Goal: Ask a question

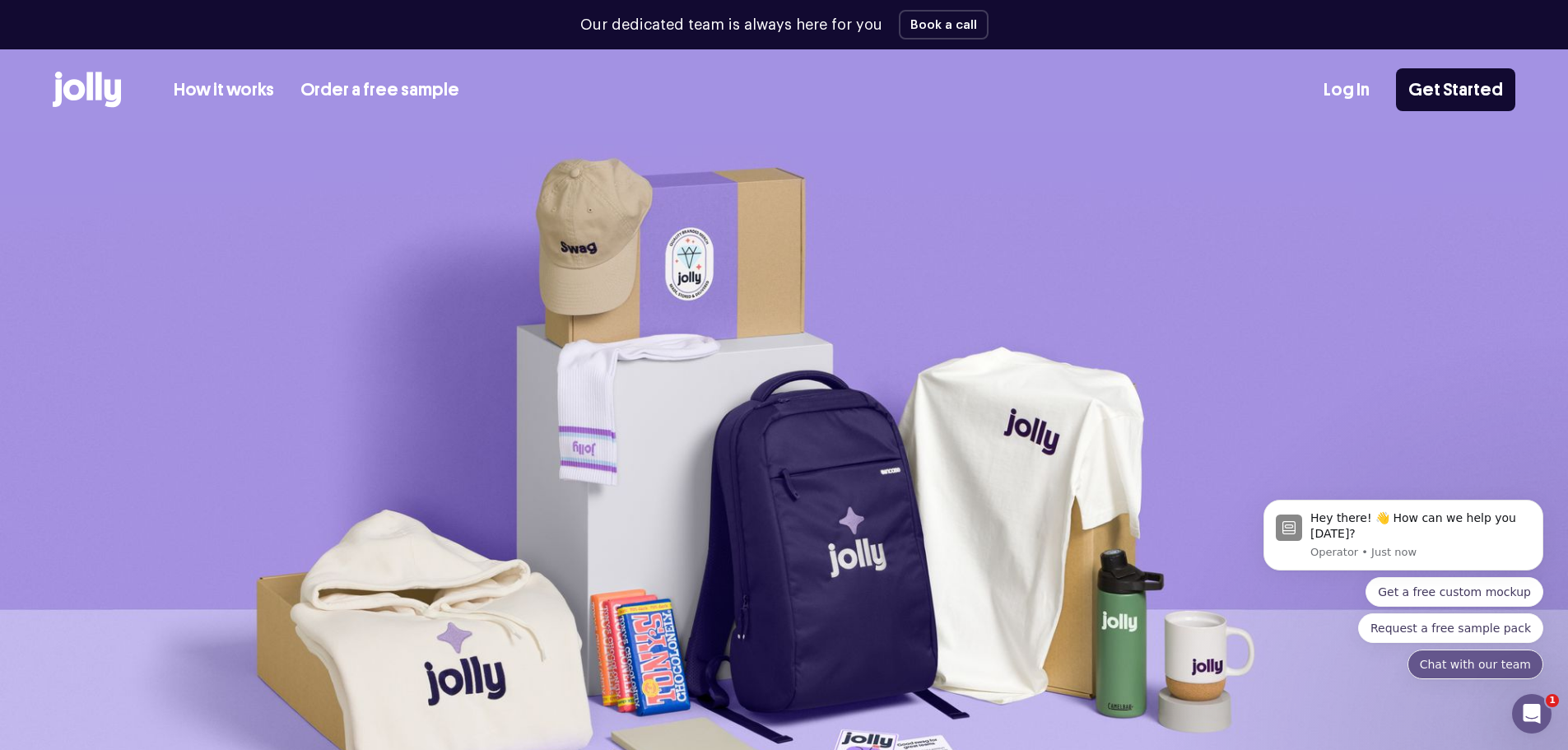
click at [1452, 667] on button "Chat with our team" at bounding box center [1476, 663] width 136 height 29
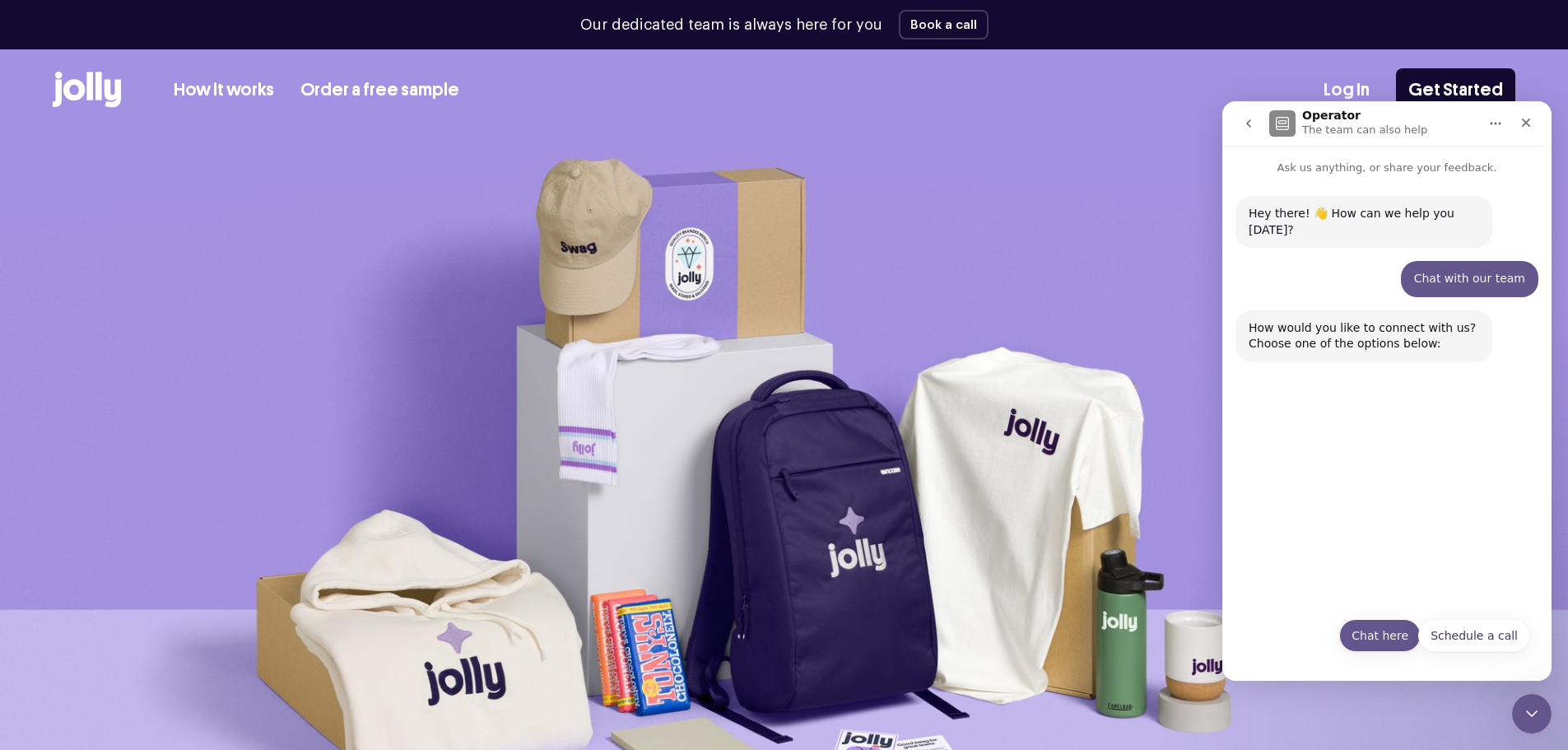
click at [1386, 634] on button "Chat here" at bounding box center [1380, 635] width 82 height 33
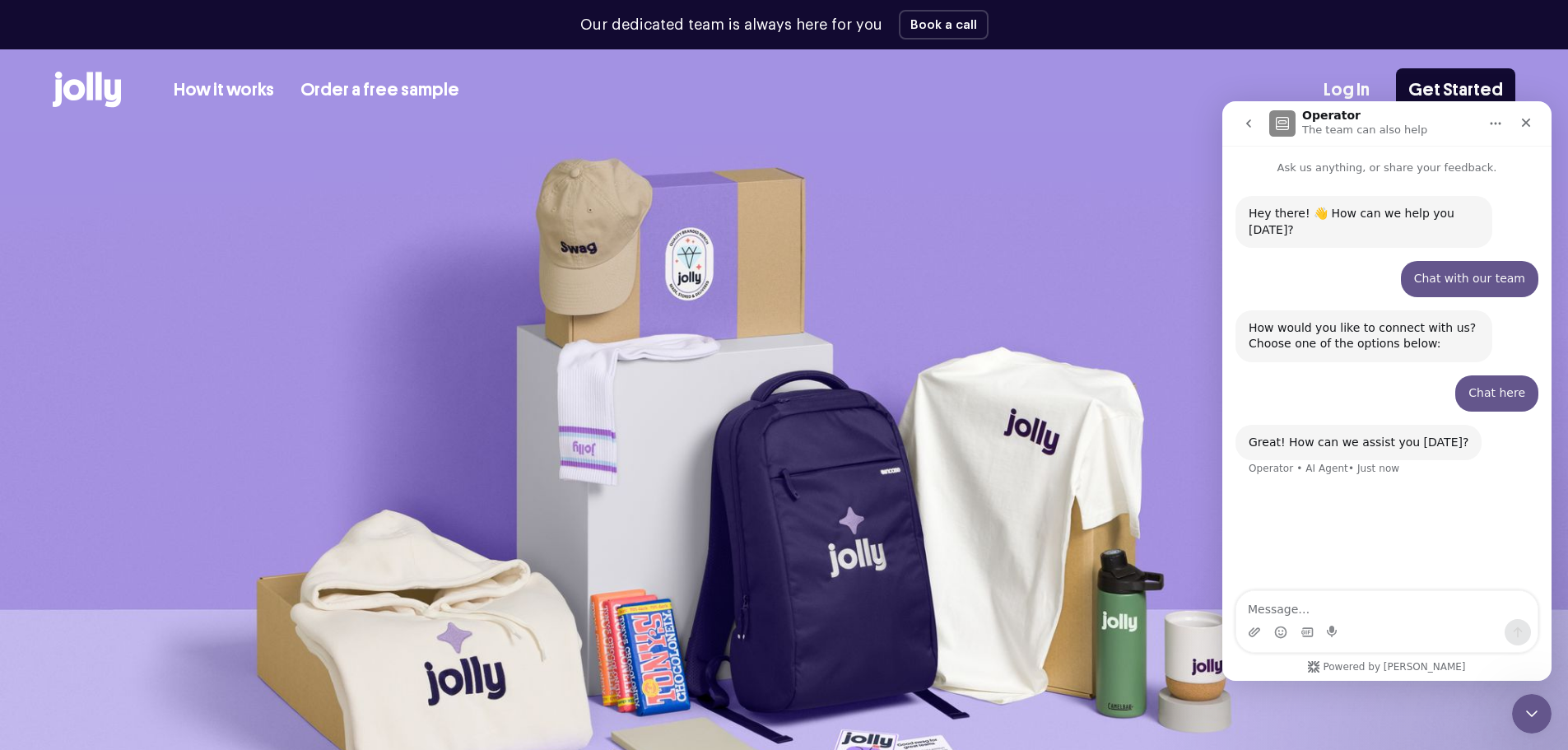
click at [1364, 619] on div "Intercom messenger" at bounding box center [1387, 632] width 301 height 26
click at [1448, 614] on textarea "Message…" at bounding box center [1387, 605] width 301 height 28
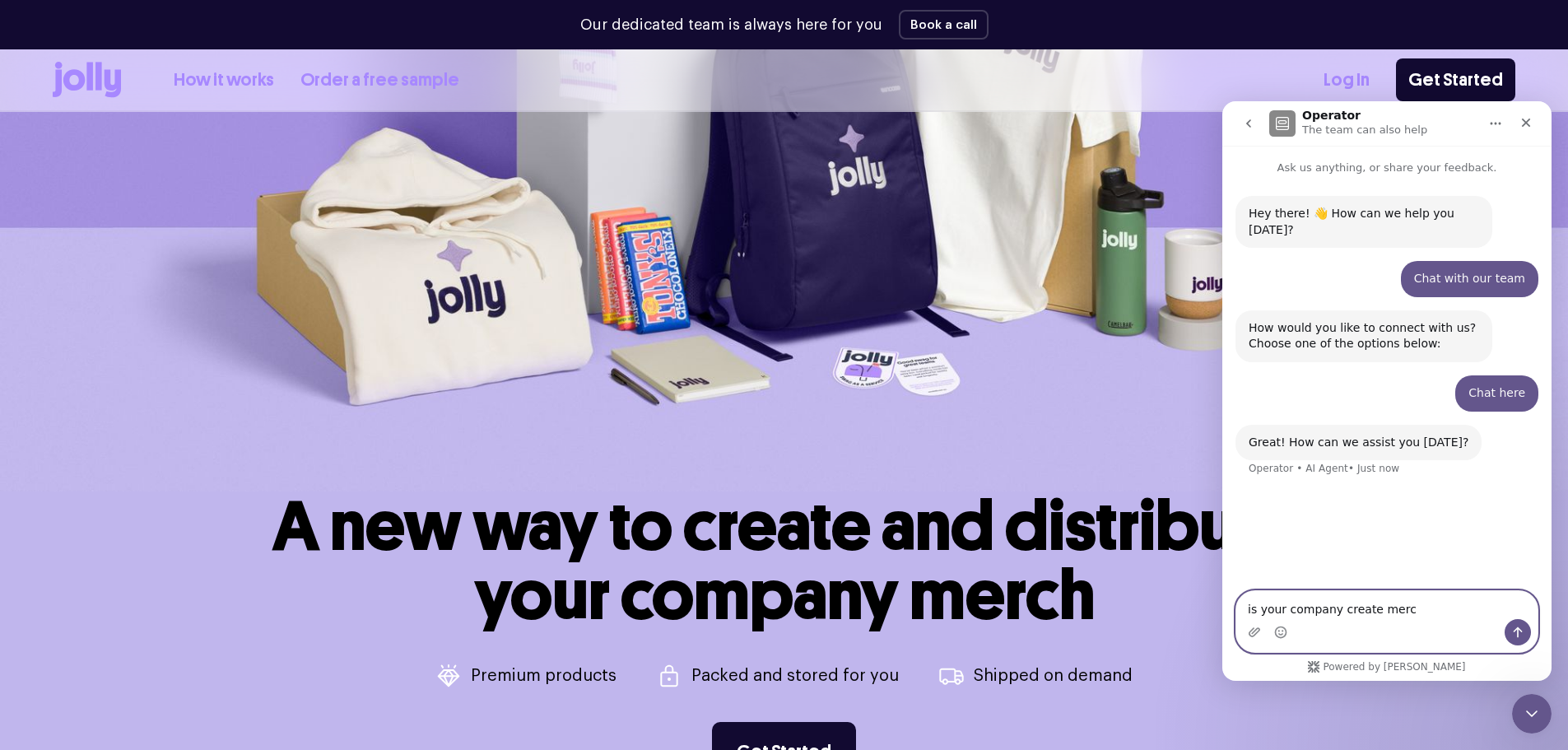
scroll to position [329, 0]
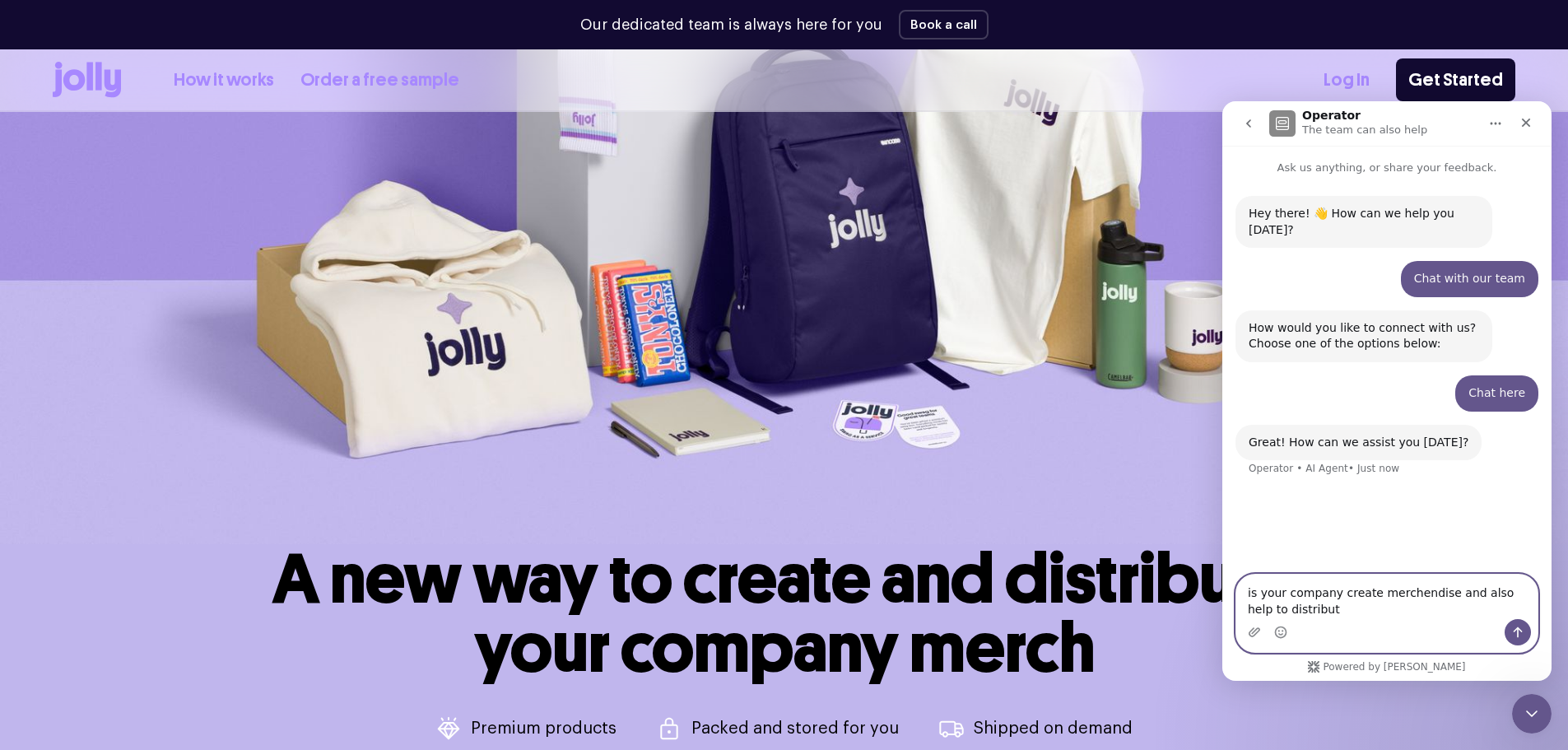
type textarea "is your company create merchendise and also help to distribut?"
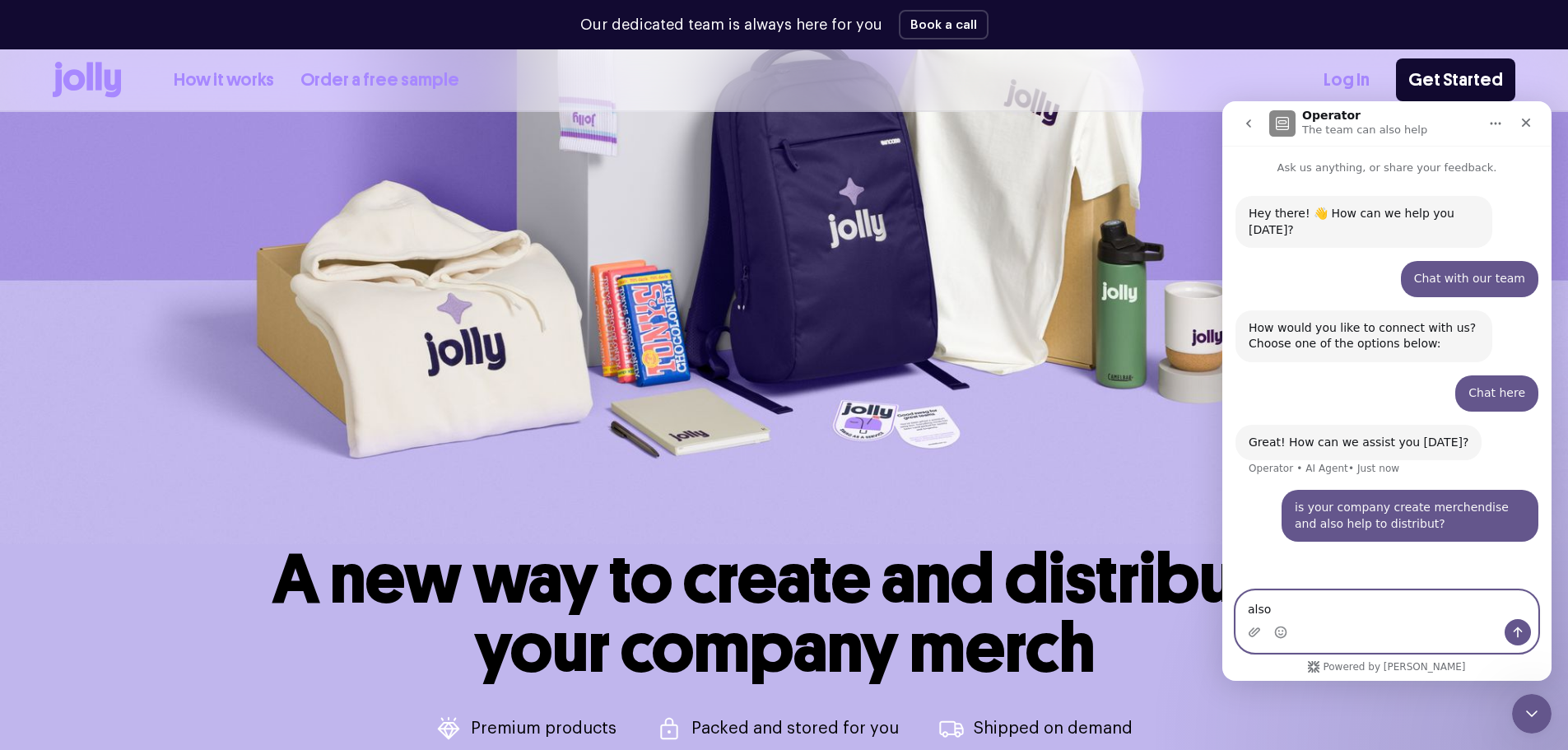
type textarea "also"
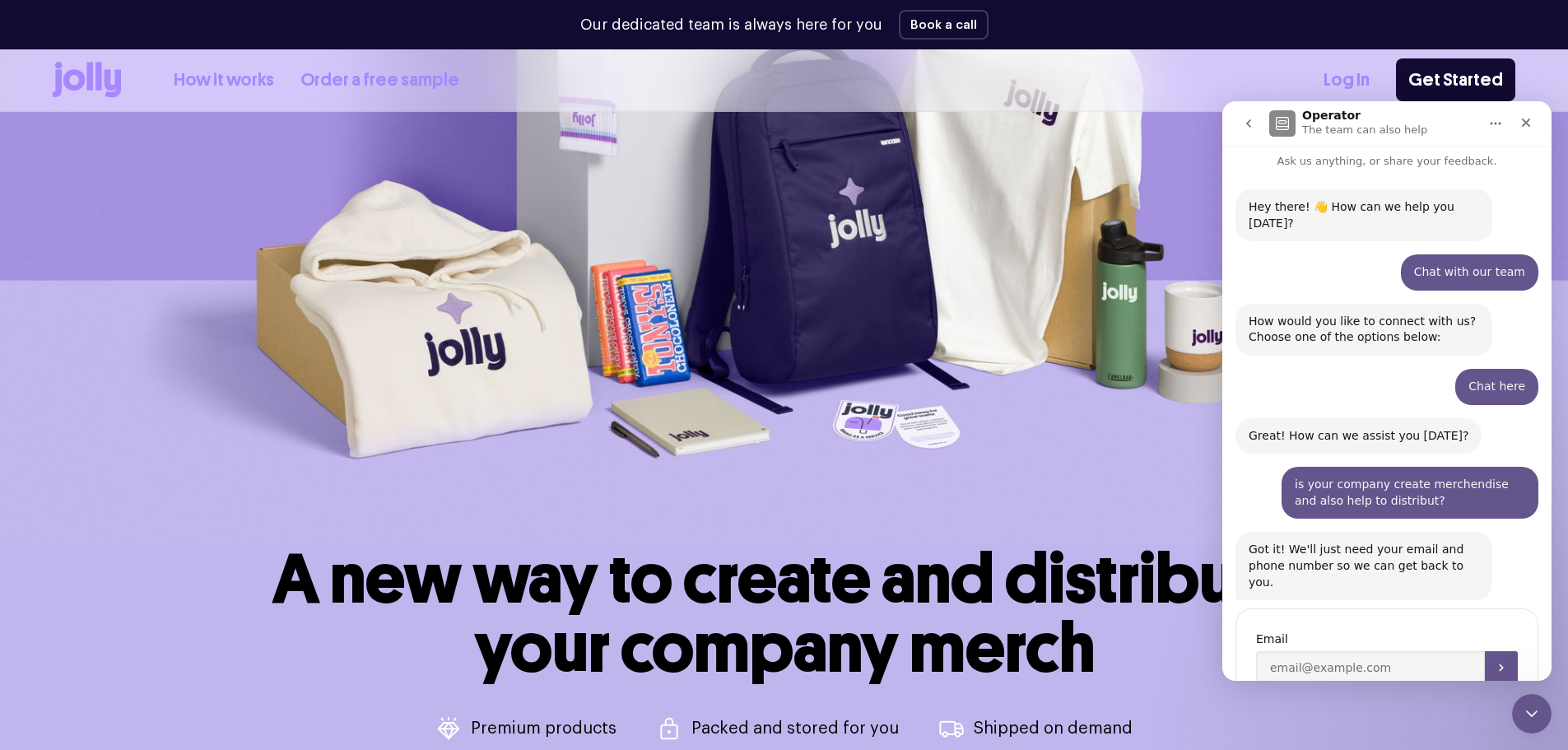
scroll to position [42, 0]
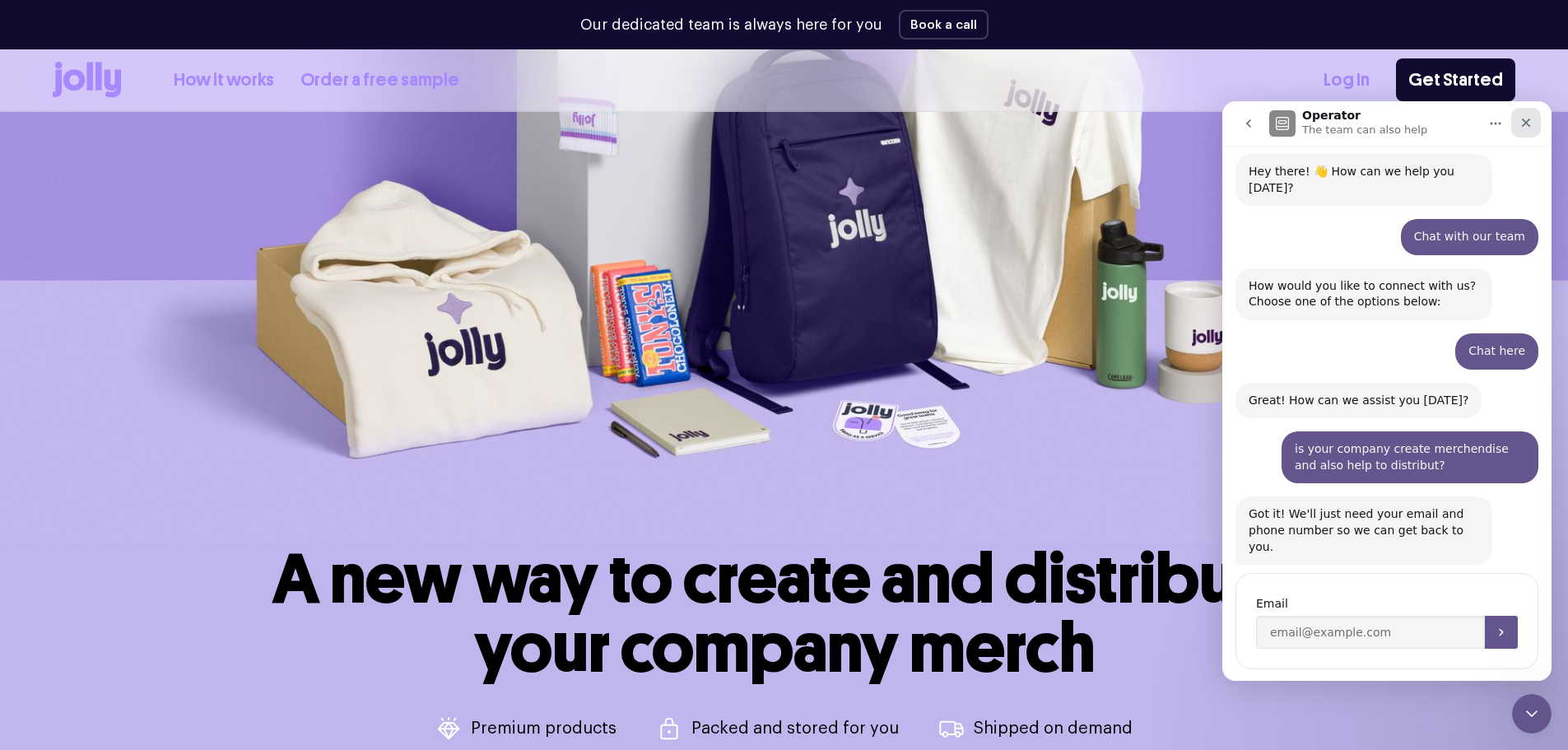
click at [1531, 120] on icon "Close" at bounding box center [1527, 122] width 13 height 13
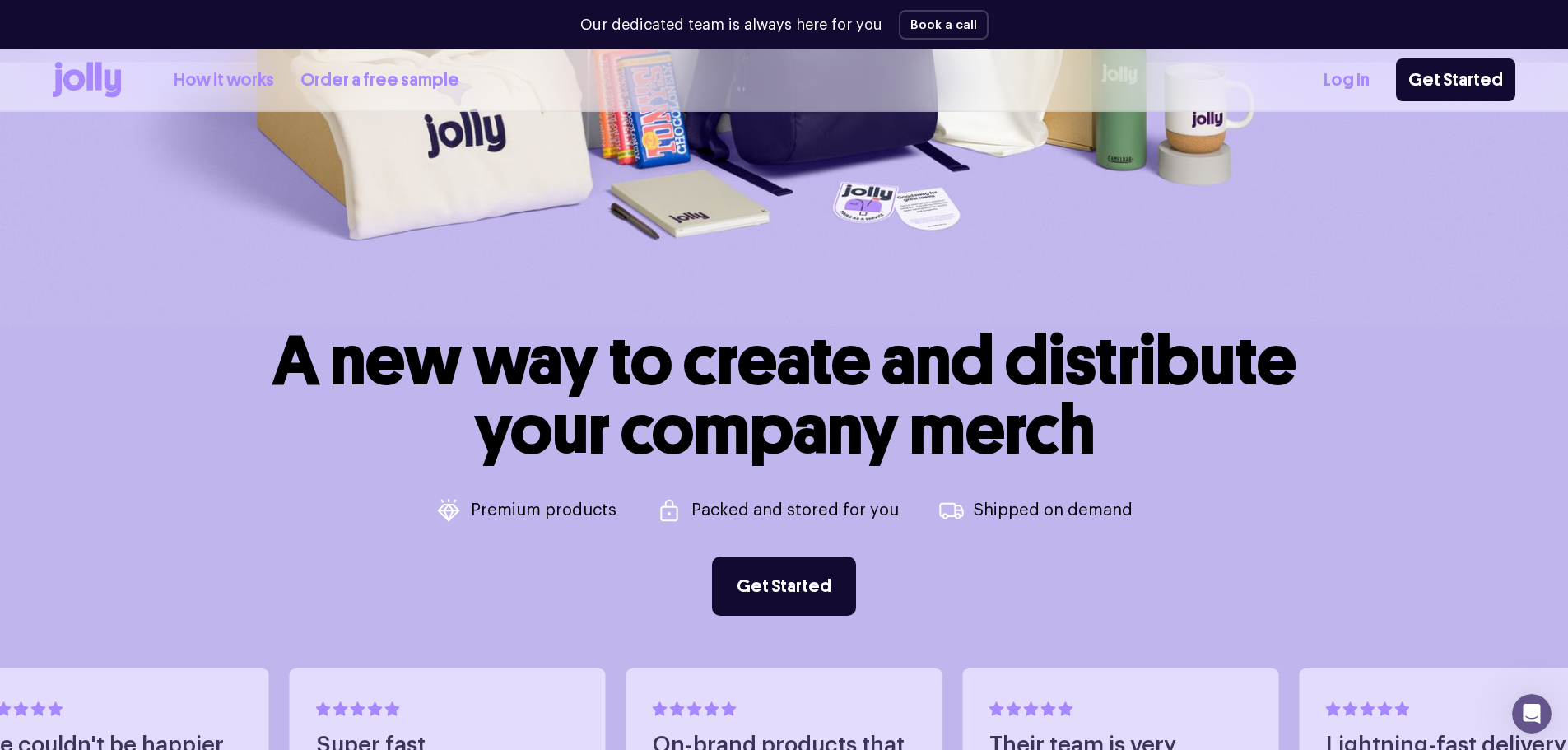
scroll to position [905, 0]
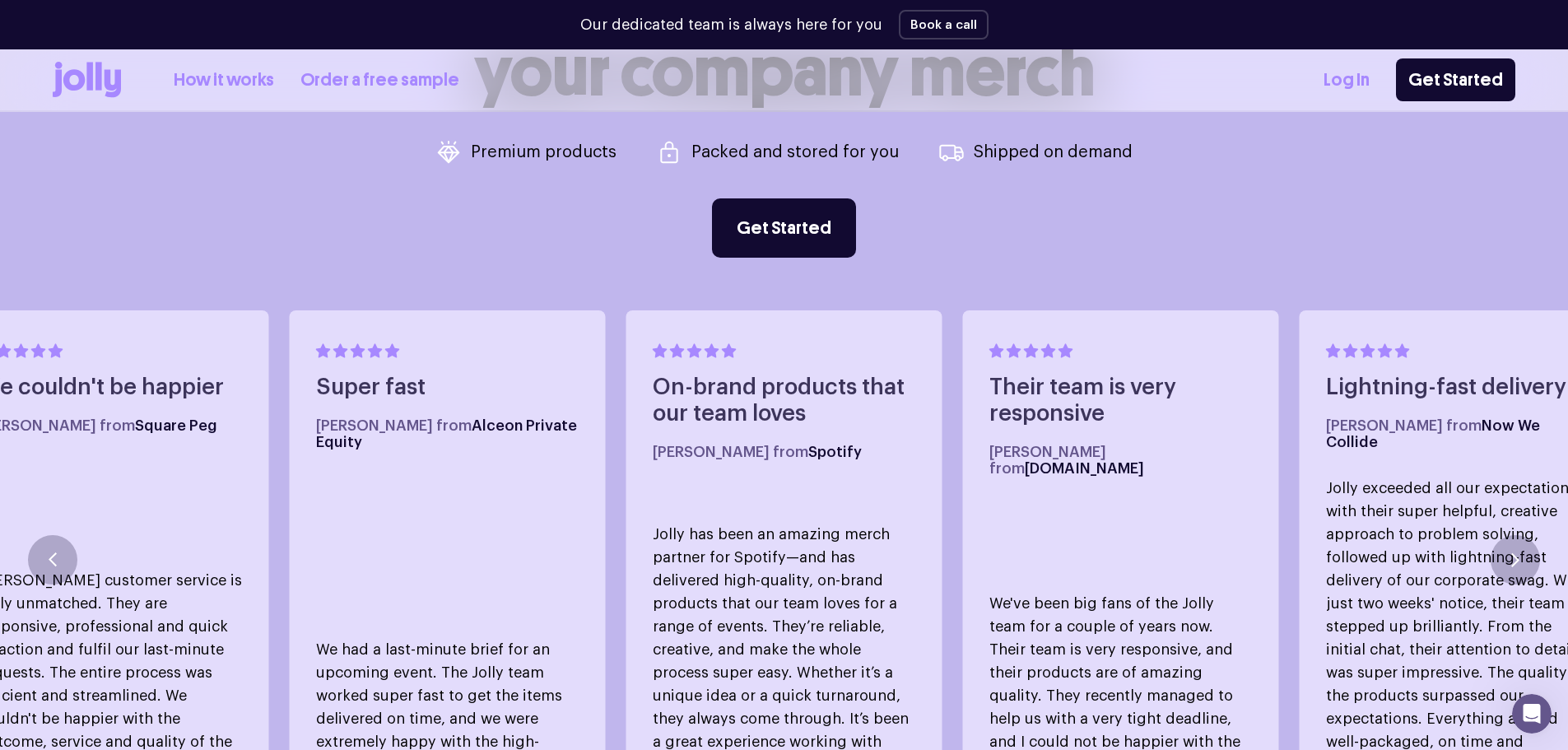
click at [247, 80] on link "How it works" at bounding box center [224, 80] width 101 height 27
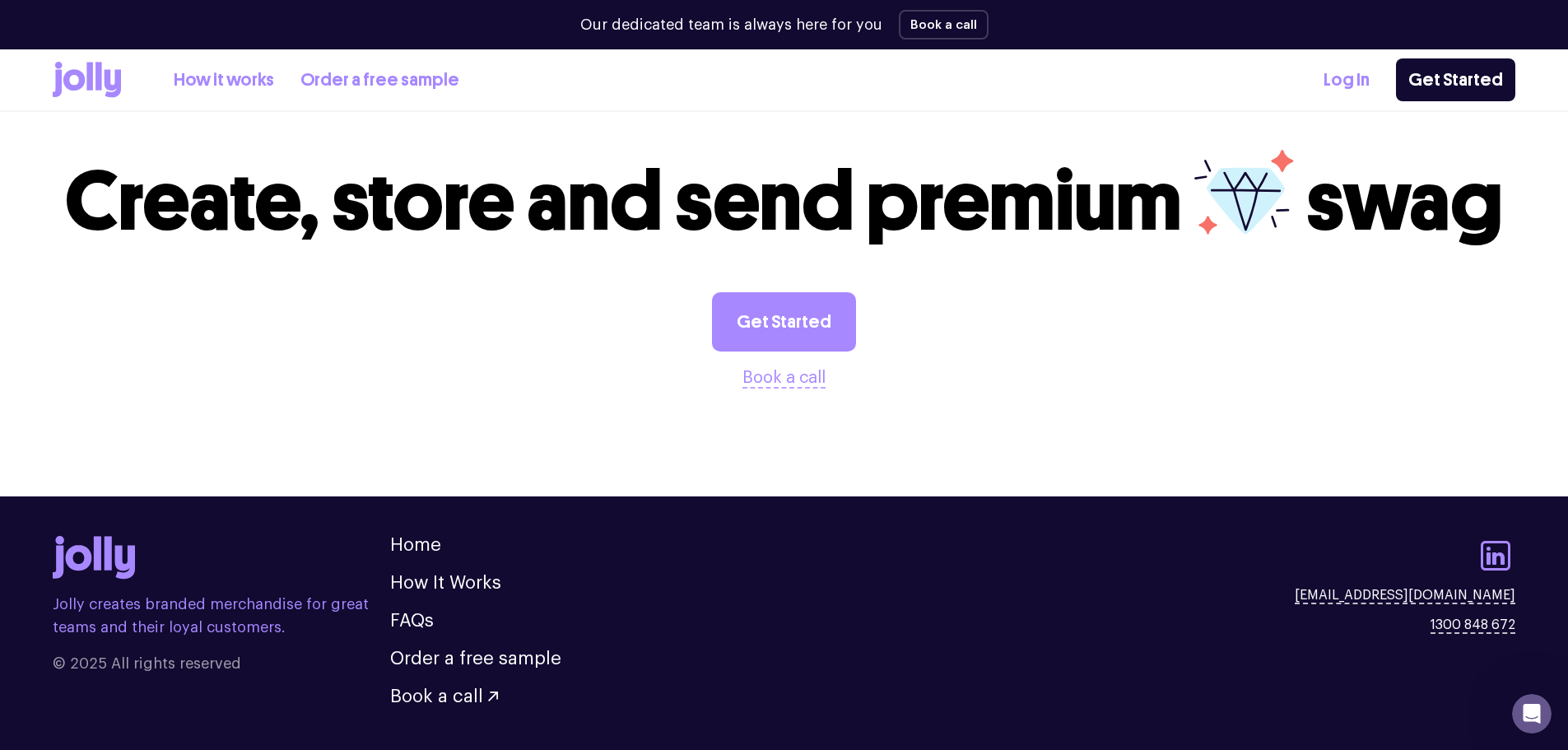
scroll to position [3042, 0]
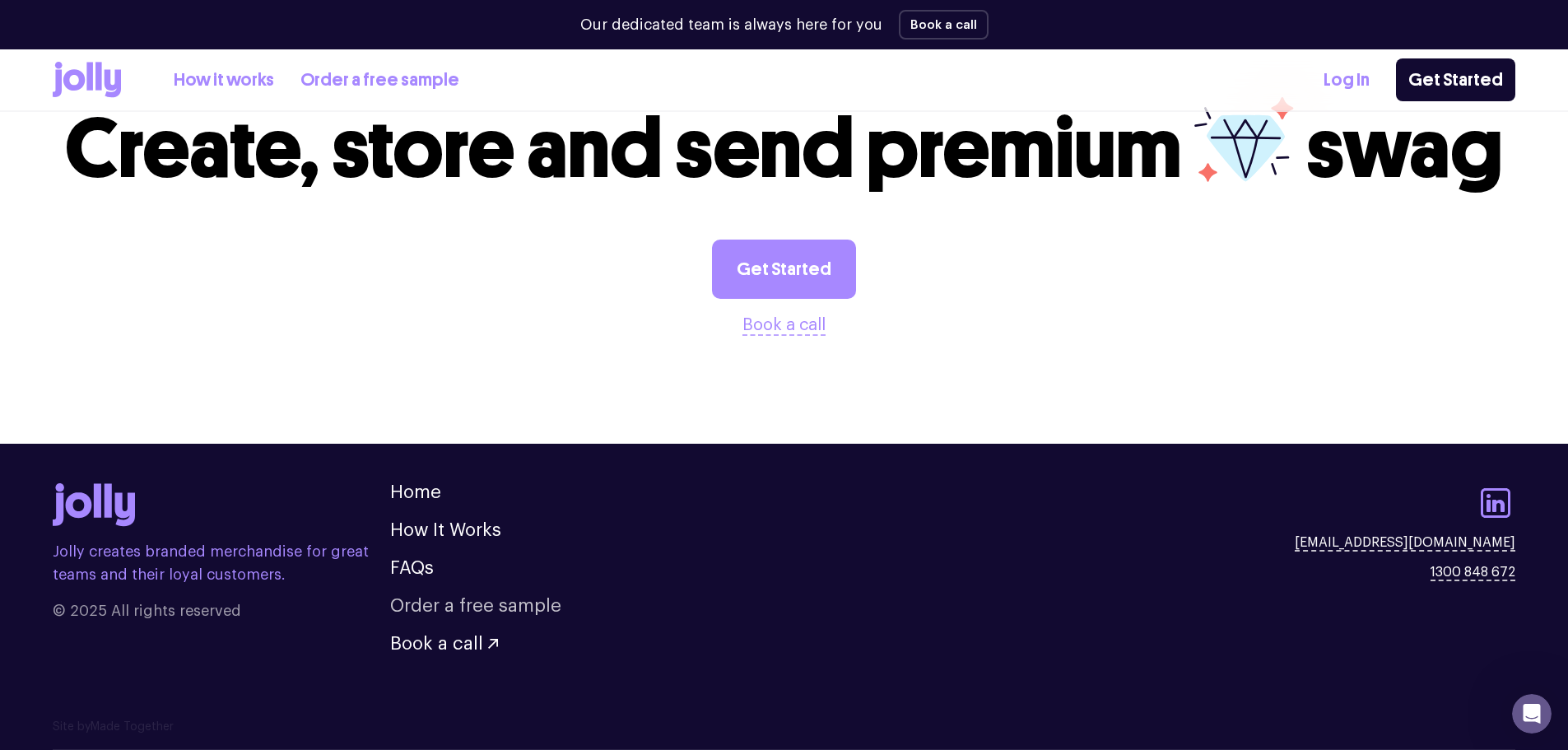
click at [463, 601] on link "Order a free sample" at bounding box center [476, 605] width 171 height 18
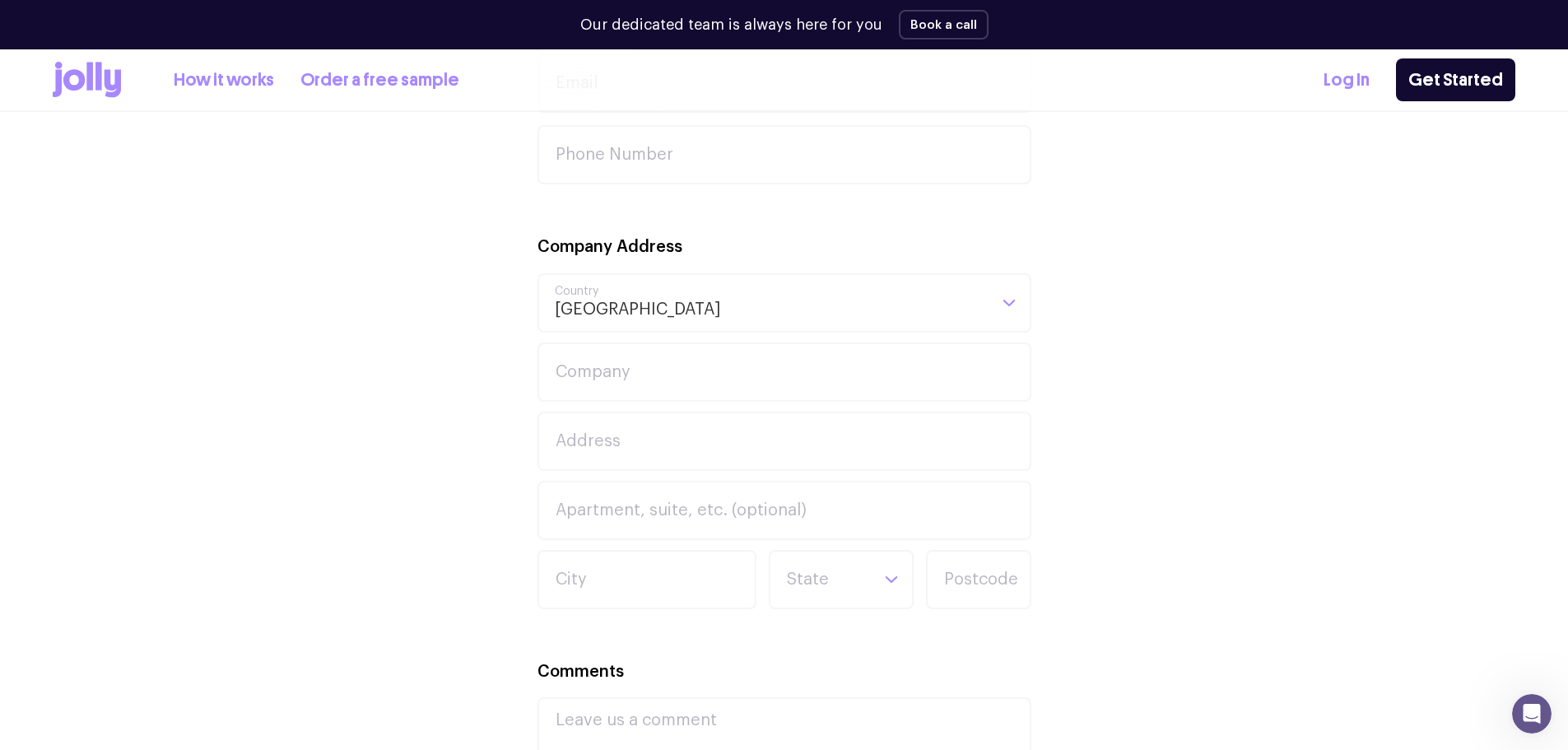
scroll to position [905, 0]
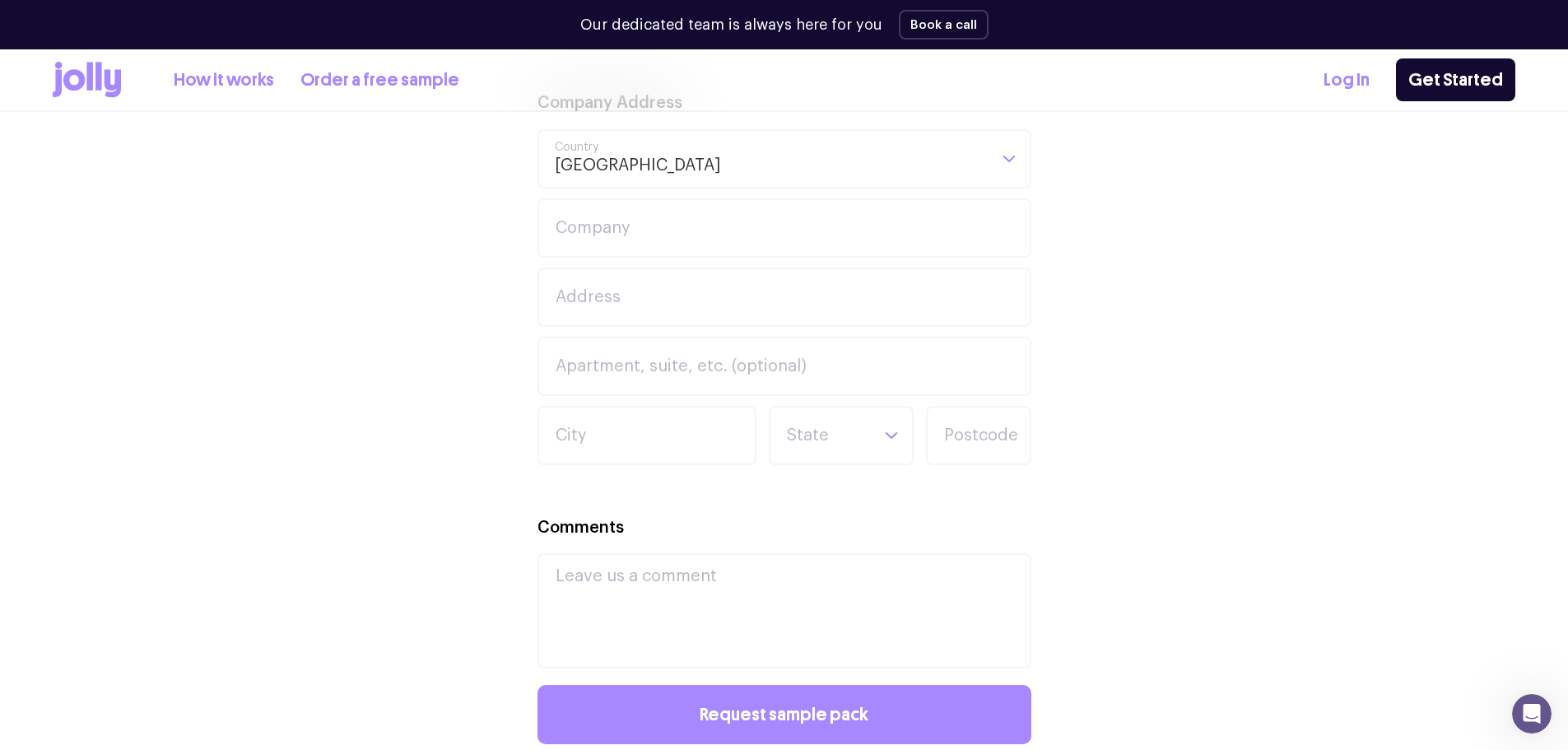
click at [989, 120] on div "Company Address Australia Loading... Country [GEOGRAPHIC_DATA]" at bounding box center [784, 138] width 494 height 99
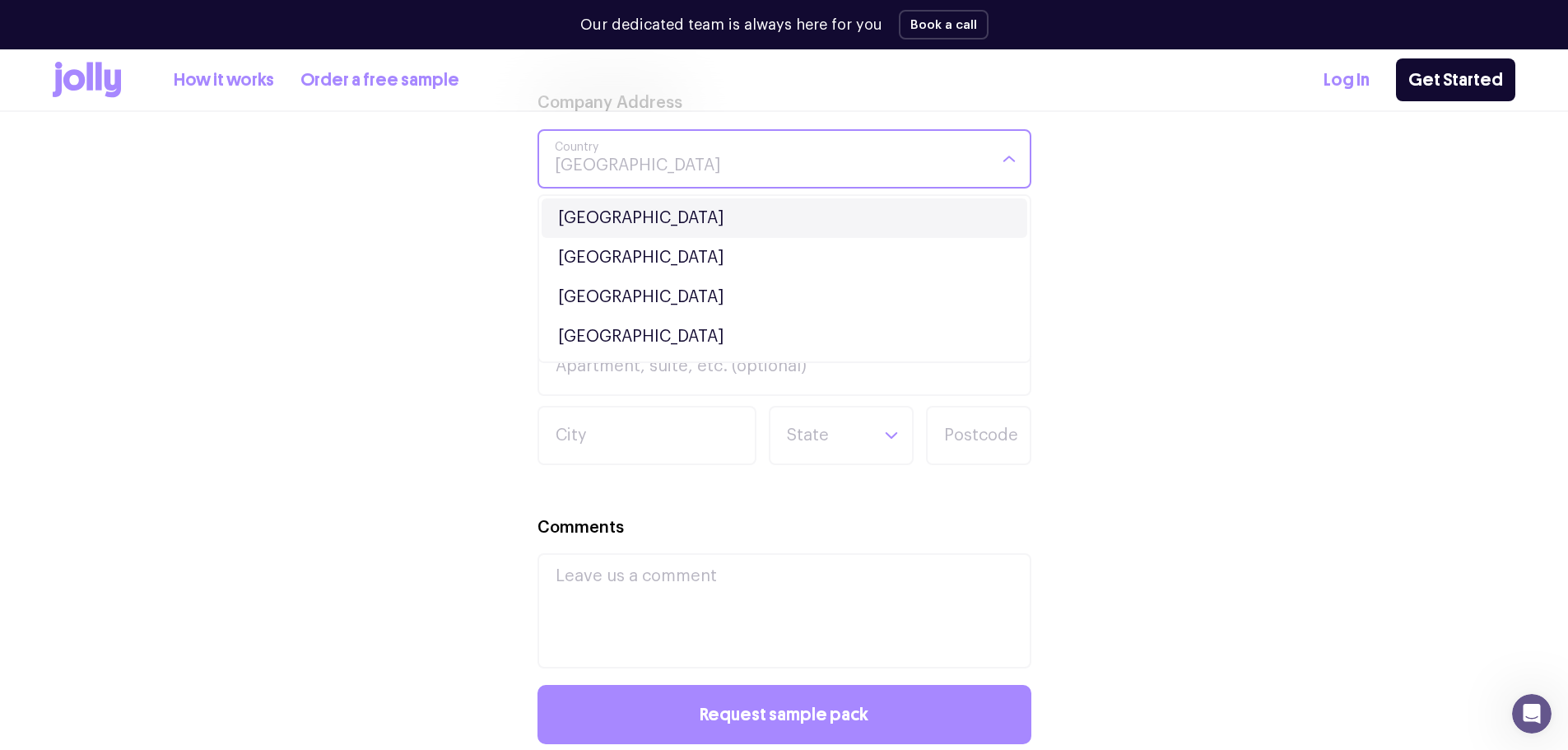
click at [978, 161] on input "Search for option" at bounding box center [771, 158] width 433 height 56
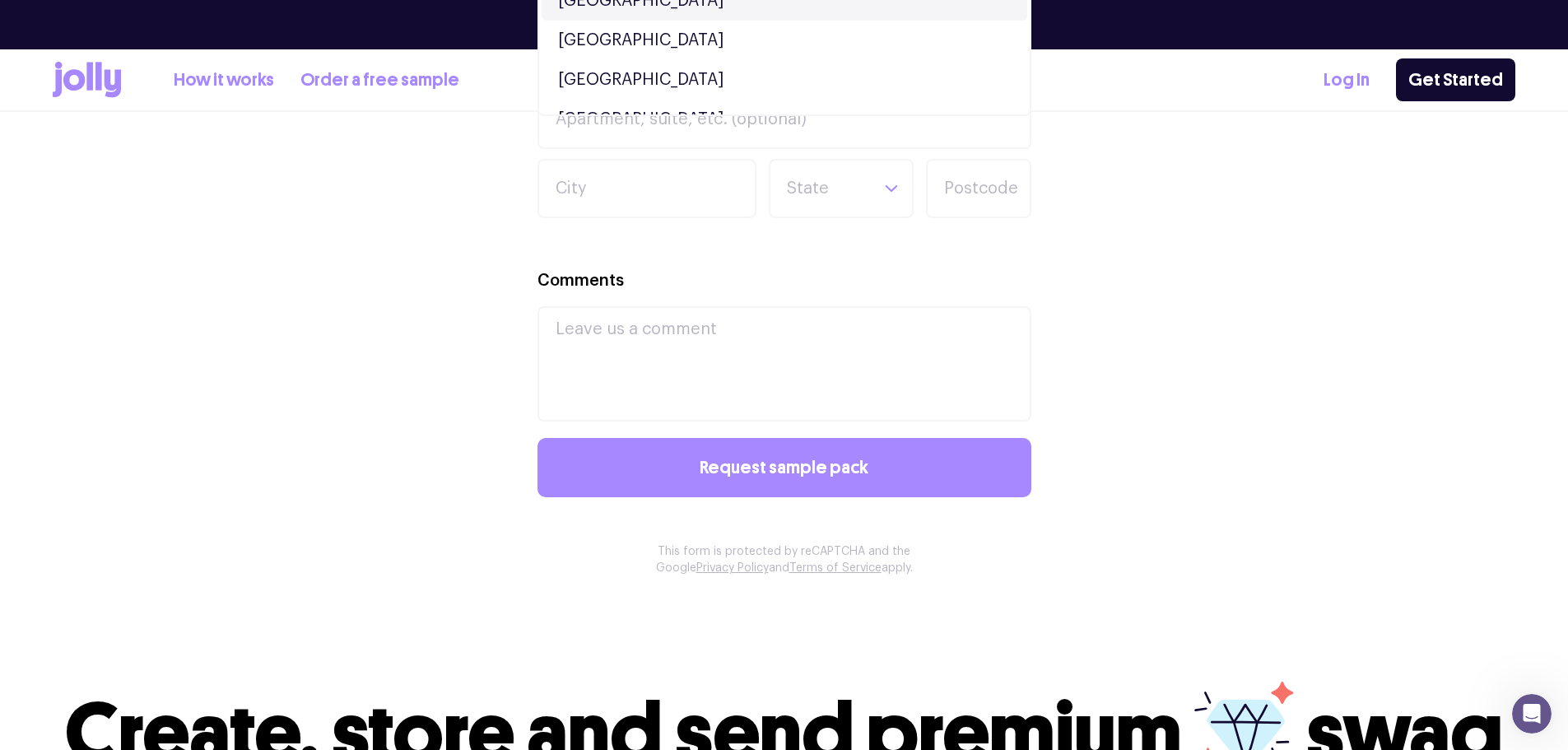
click at [1259, 336] on div "Your Details First Name Last Name Email Phone Number Company Address Australia …" at bounding box center [784, 90] width 1463 height 1077
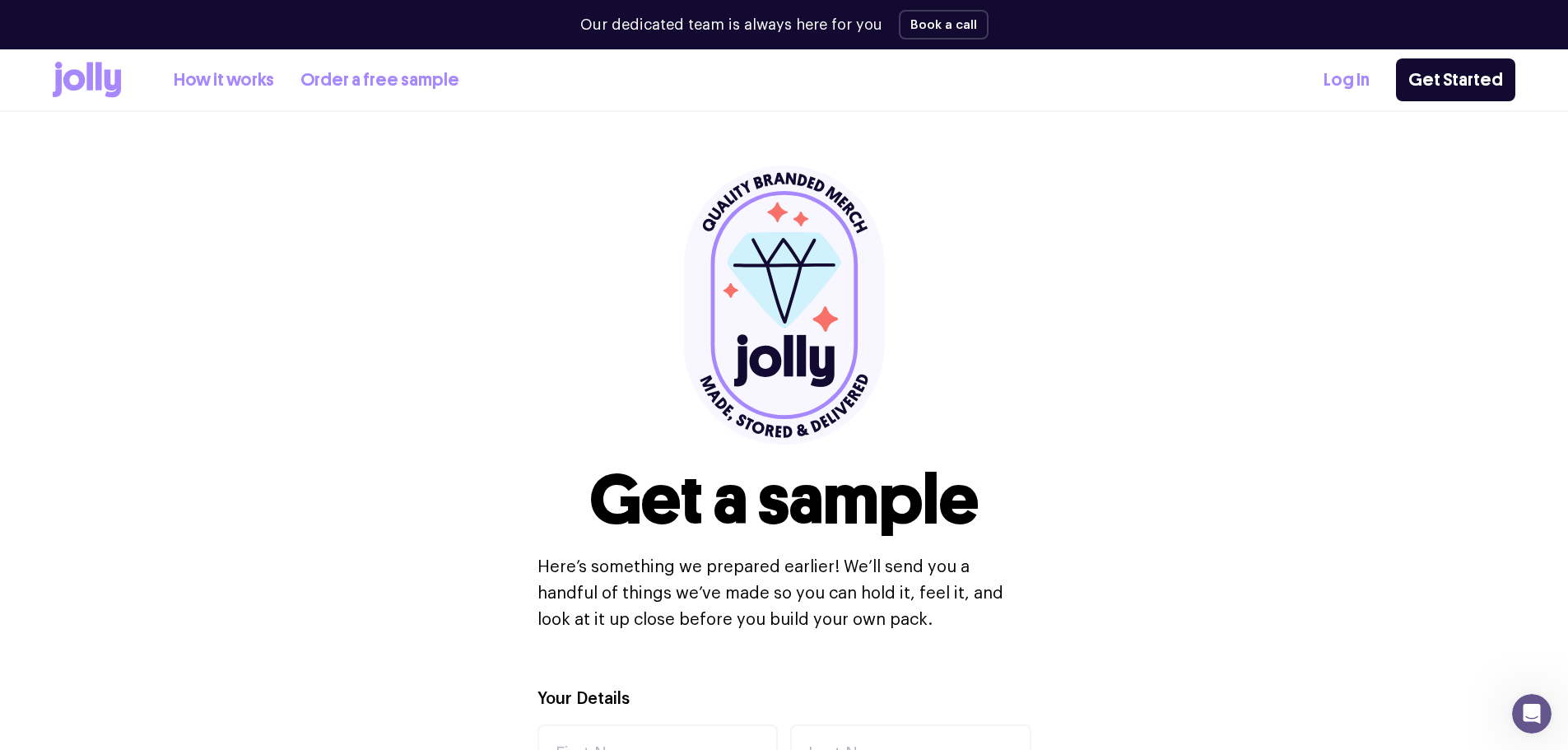
scroll to position [0, 0]
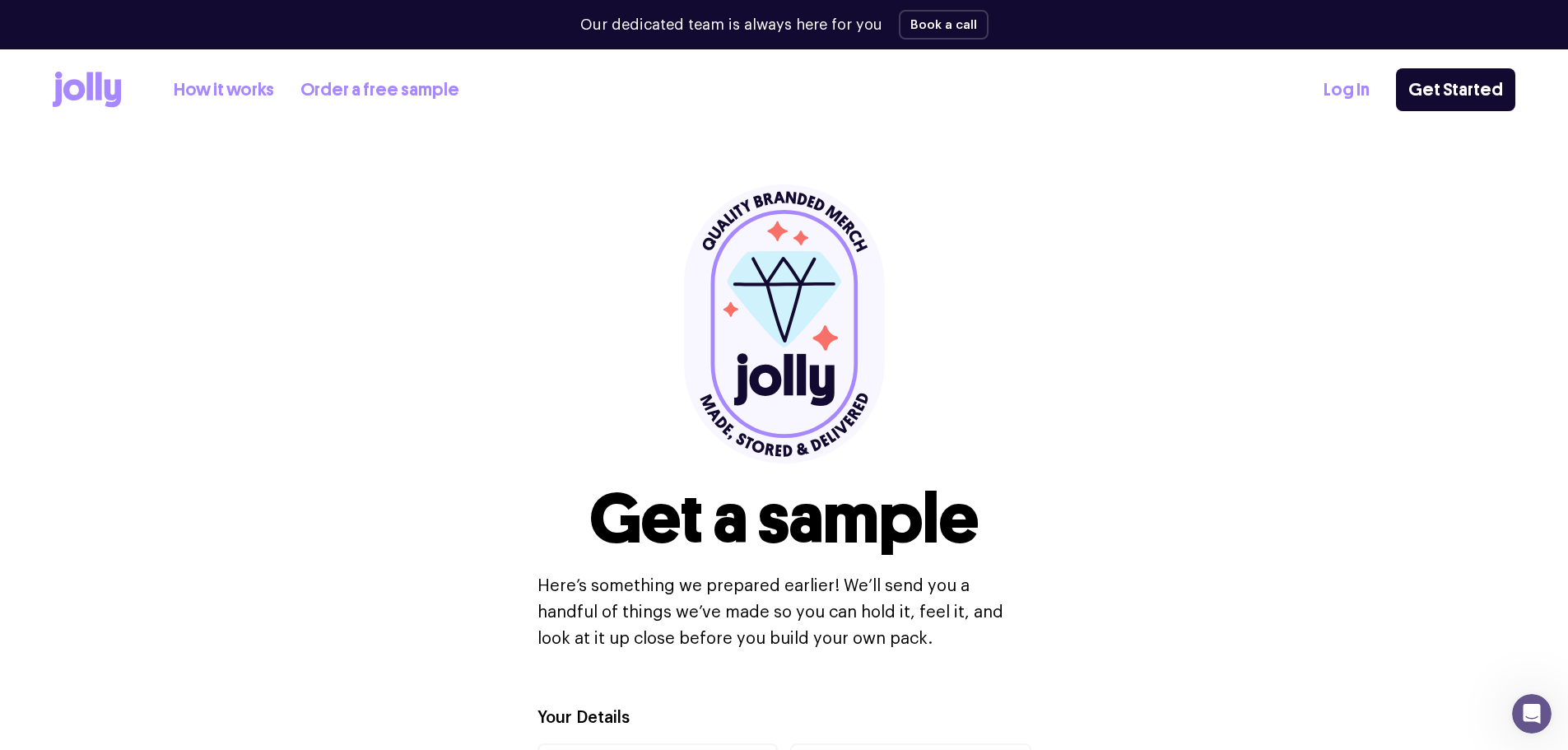
click at [104, 76] on icon at bounding box center [87, 89] width 69 height 36
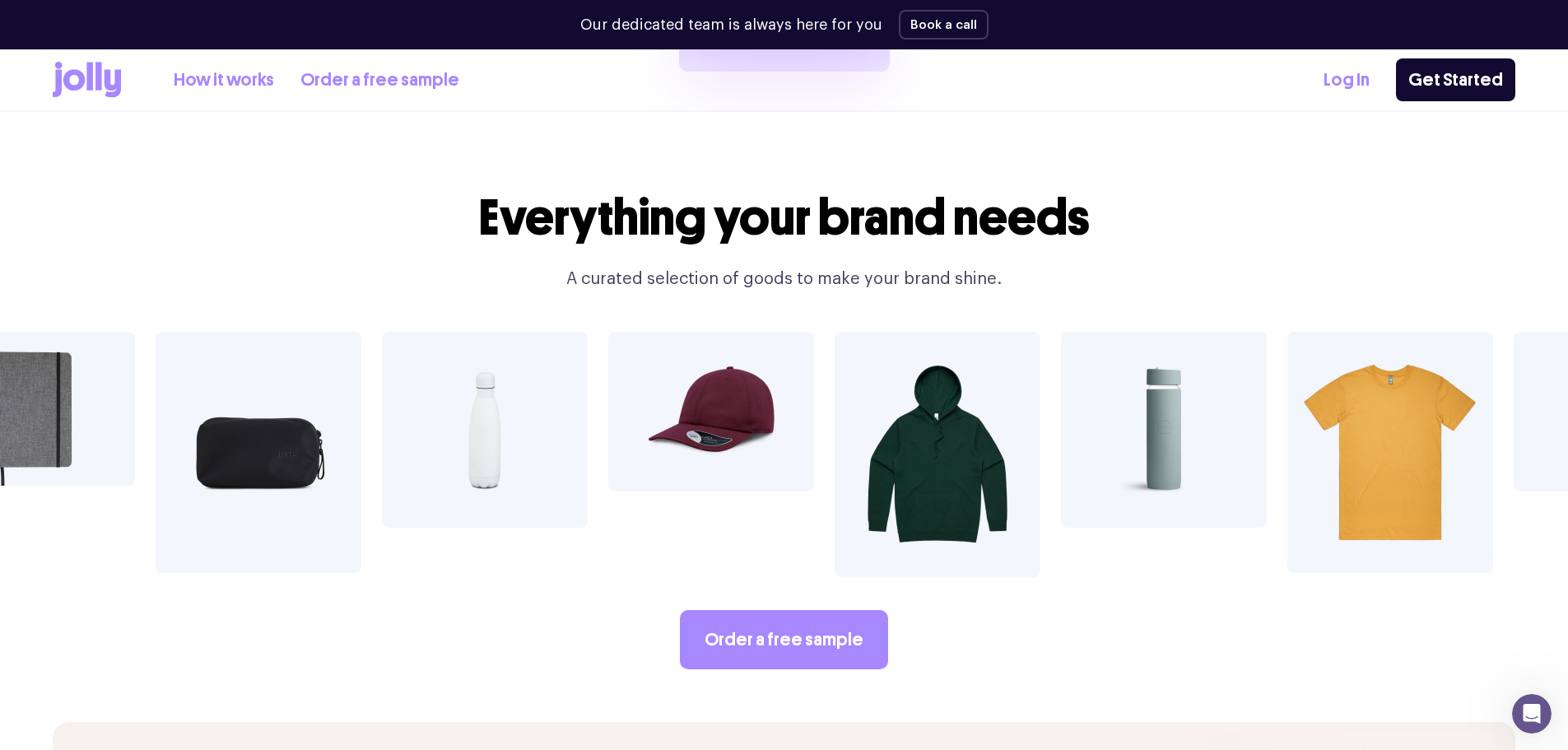
scroll to position [2963, 0]
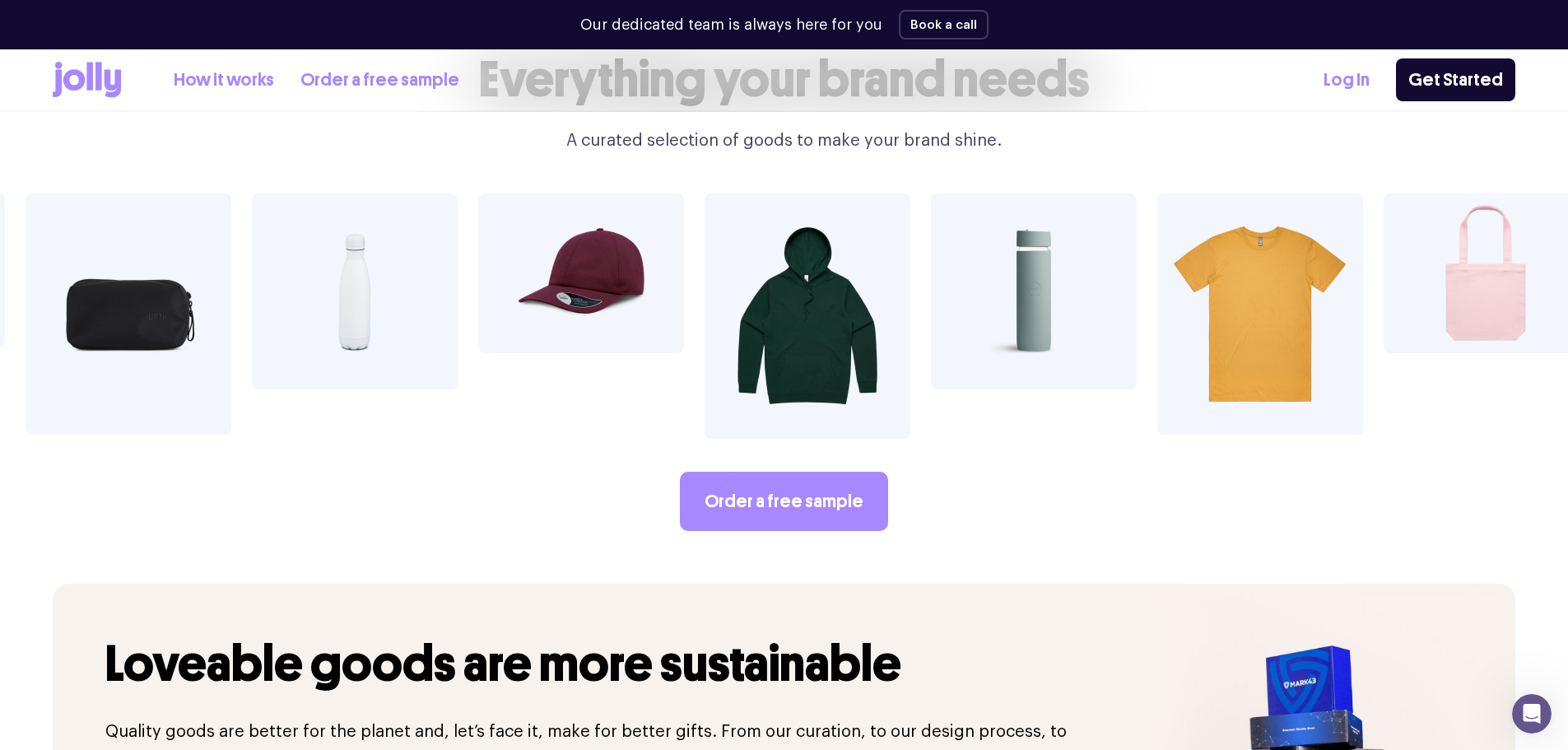
drag, startPoint x: 1298, startPoint y: 274, endPoint x: 844, endPoint y: 317, distance: 456.0
click at [850, 312] on div at bounding box center [784, 316] width 1568 height 246
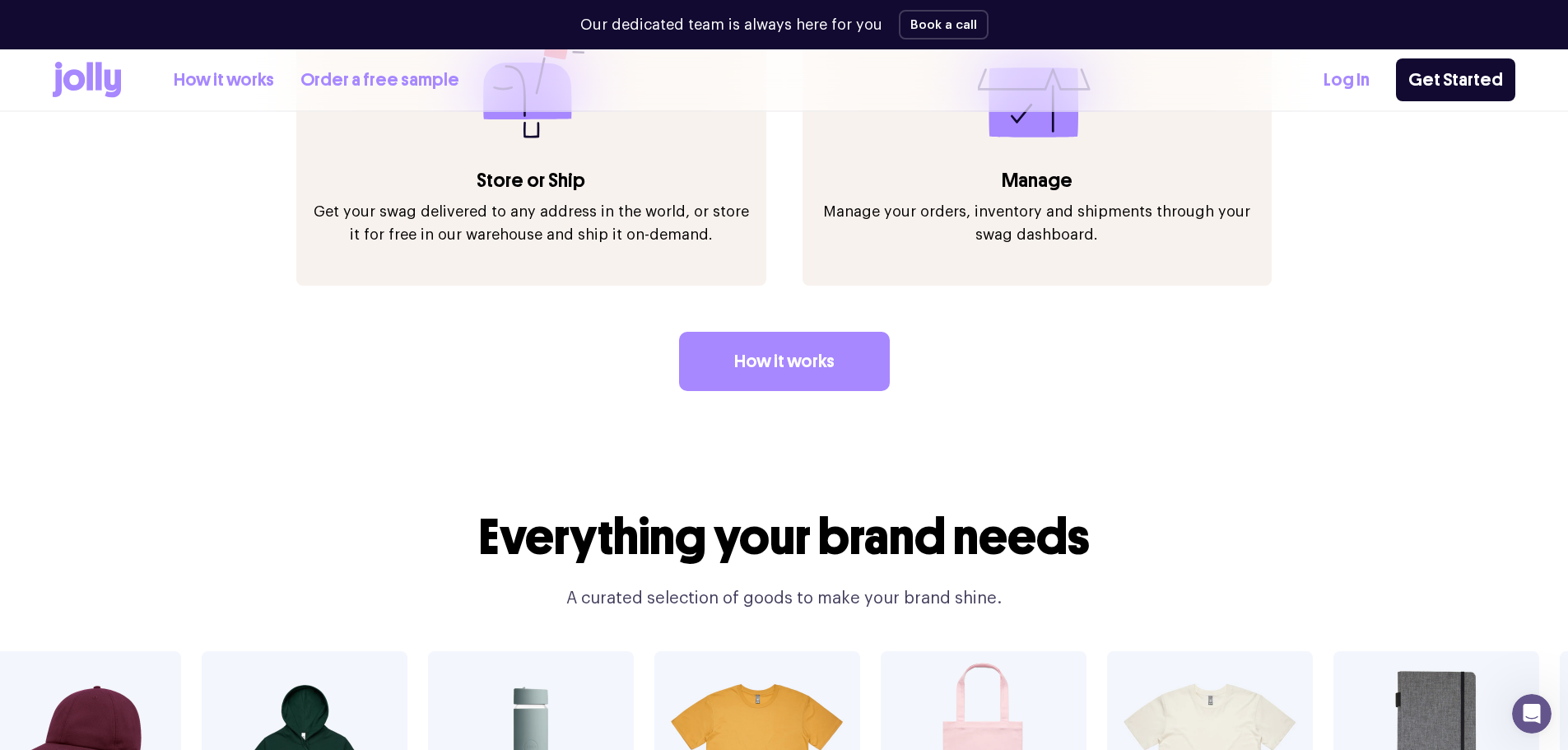
scroll to position [2469, 0]
